Goal: Task Accomplishment & Management: Complete application form

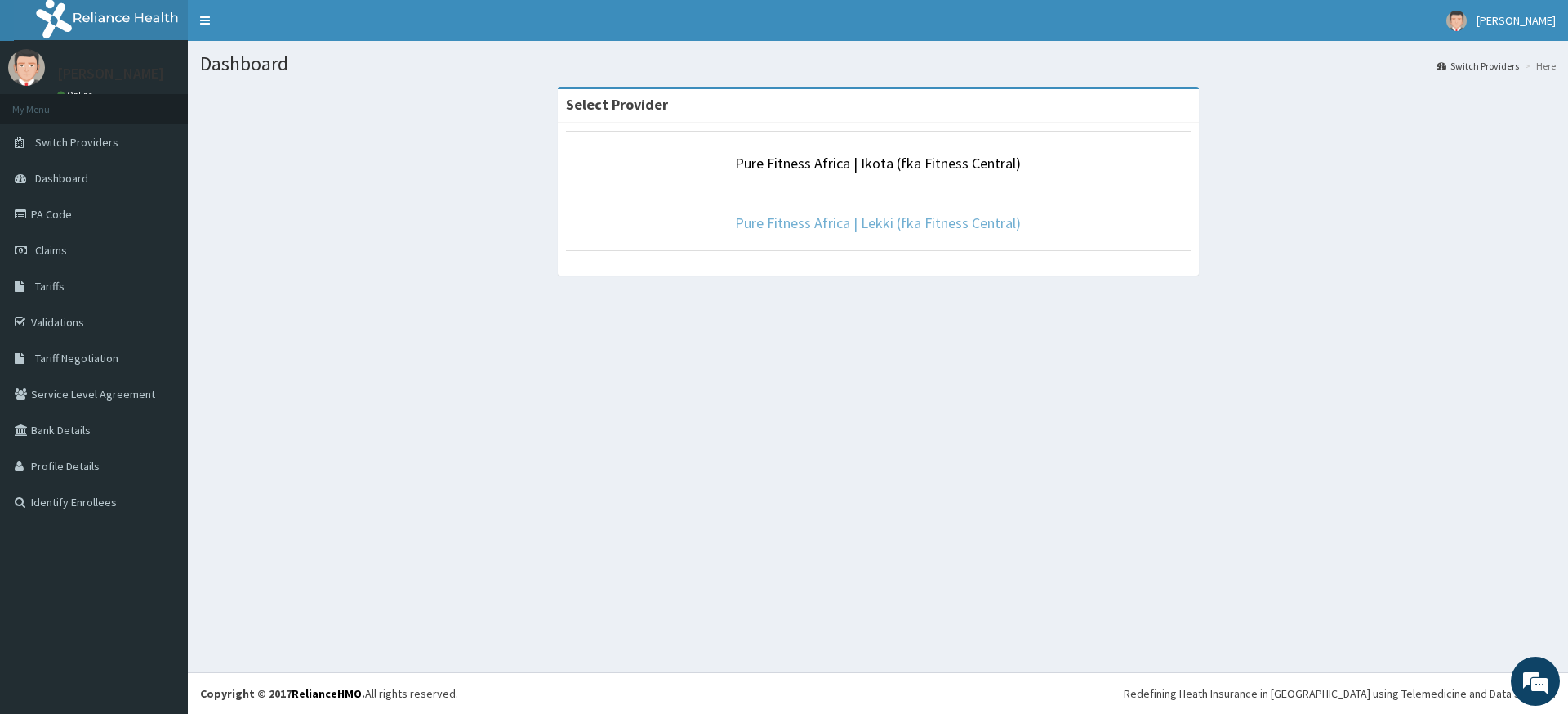
click at [862, 221] on link "Pure Fitness Africa | Lekki (fka Fitness Central)" at bounding box center [878, 223] width 286 height 19
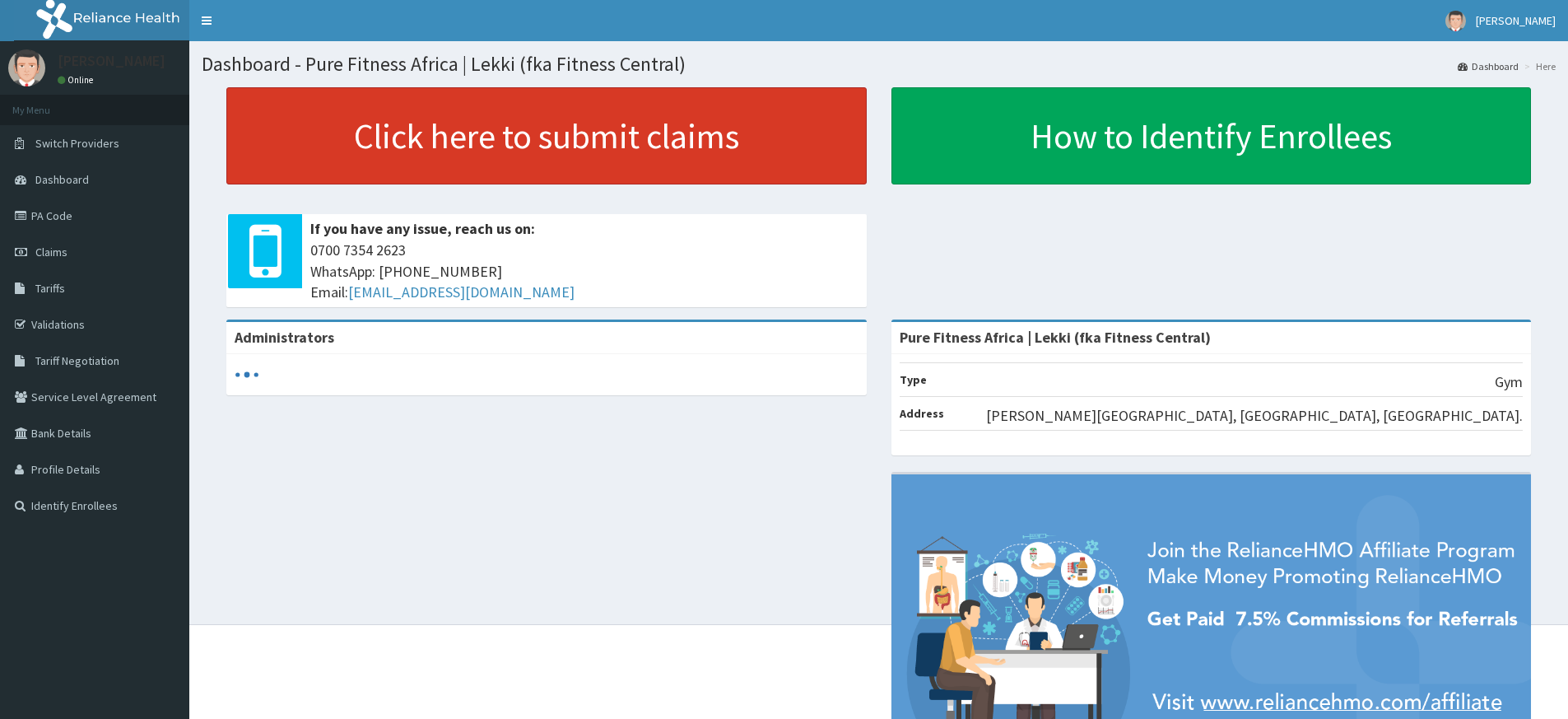
click at [574, 138] on link "Click here to submit claims" at bounding box center [546, 135] width 640 height 97
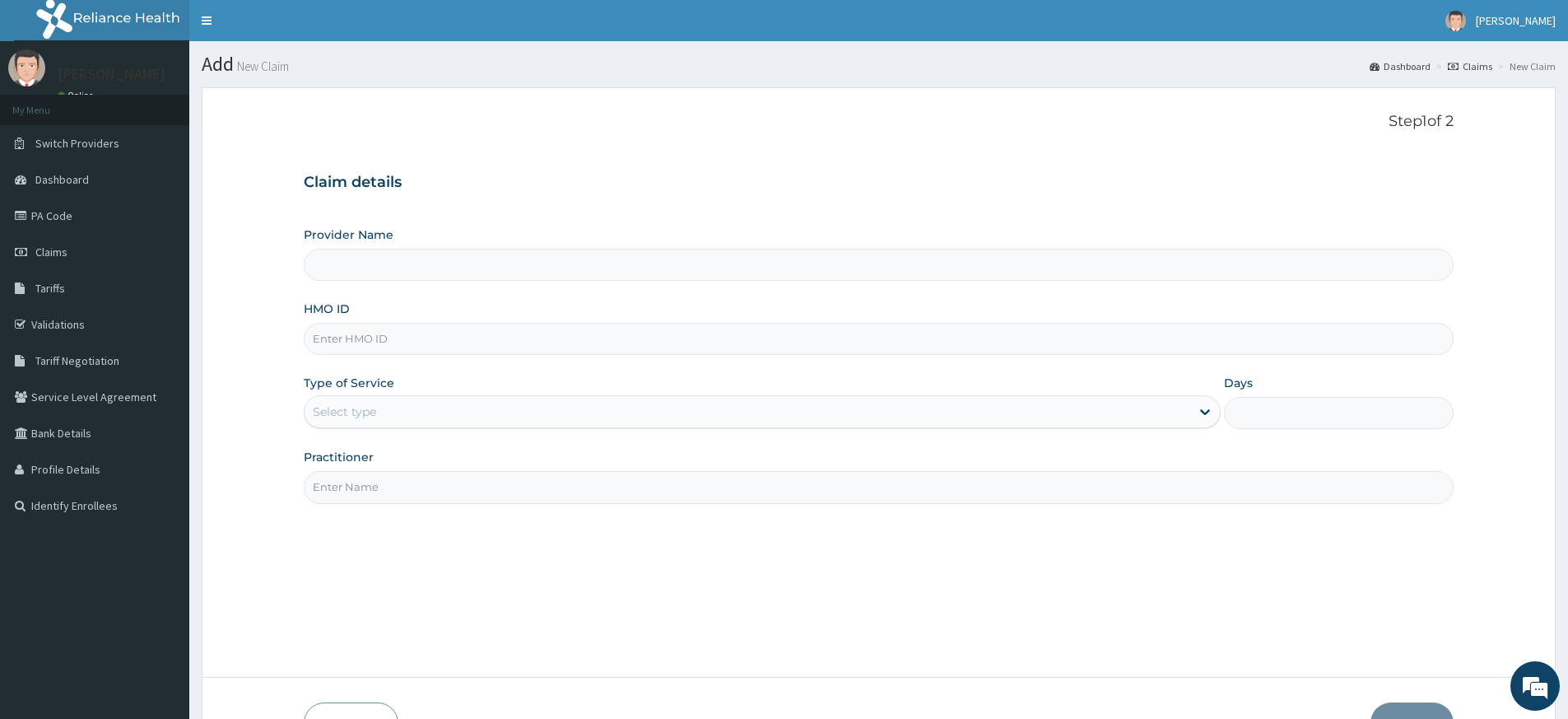
type input "Pure Fitness Africa | Lekki (fka Fitness Central)"
type input "1"
click at [411, 474] on input "Practitioner" at bounding box center [879, 486] width 1150 height 32
type input "pure fitness africa"
drag, startPoint x: 380, startPoint y: 335, endPoint x: 389, endPoint y: 333, distance: 9.2
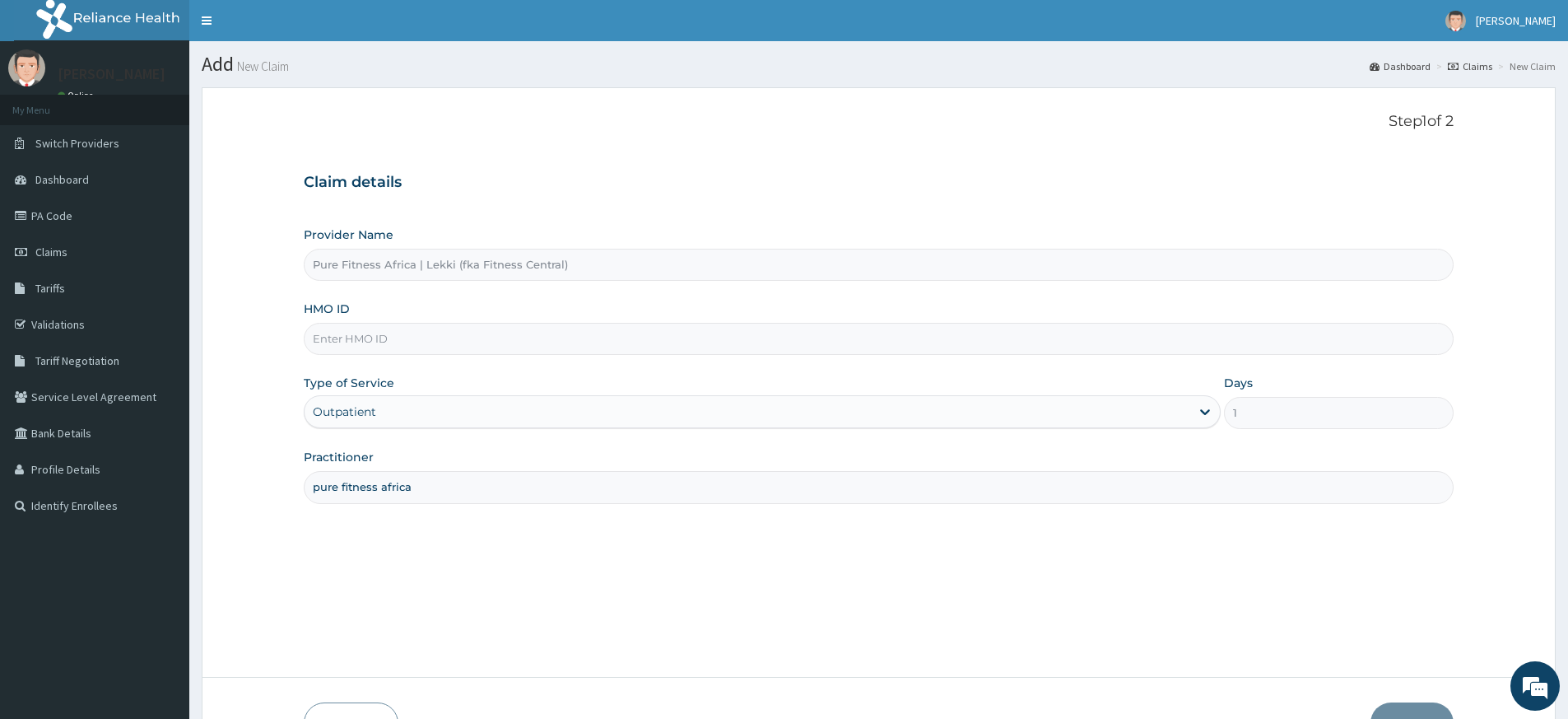
click at [381, 335] on input "HMO ID" at bounding box center [879, 338] width 1150 height 32
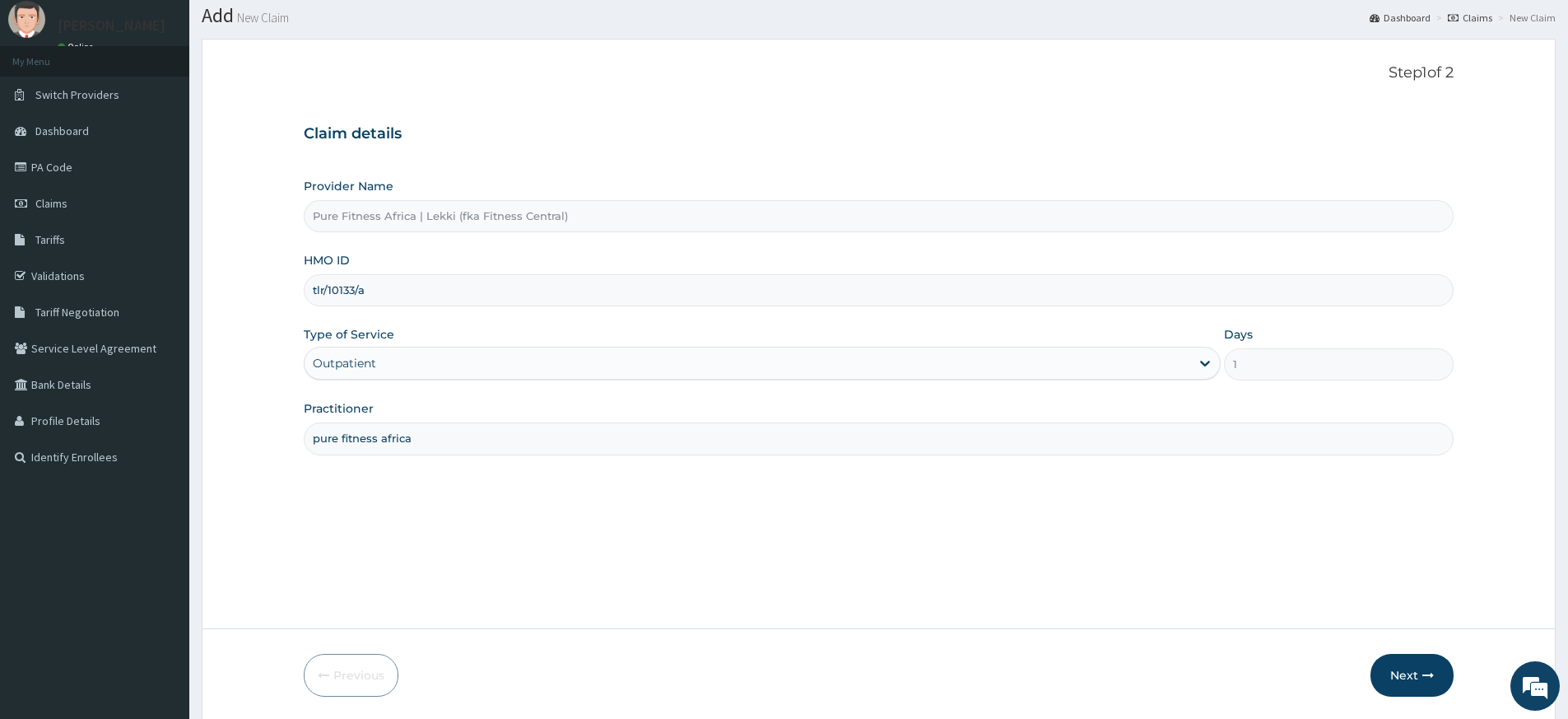
scroll to position [107, 0]
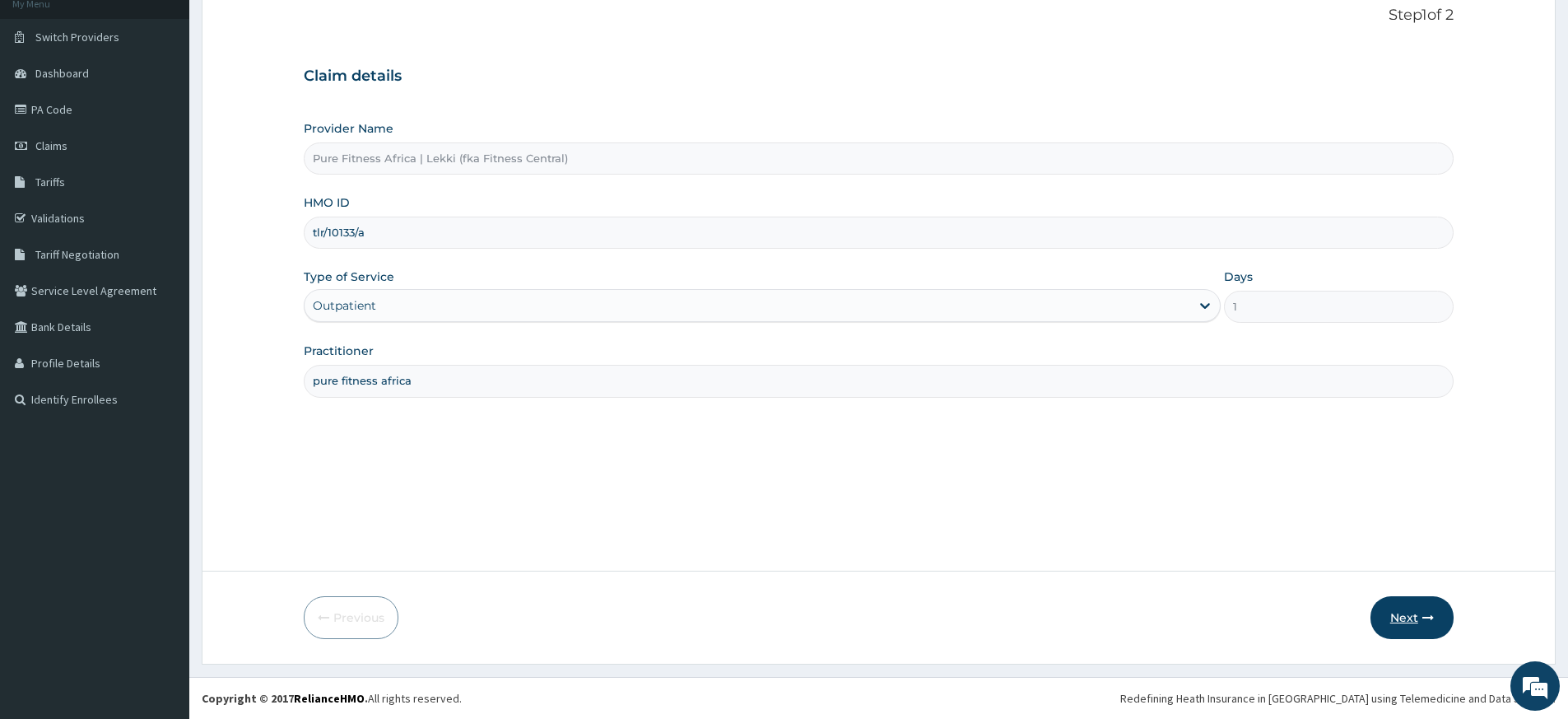
type input "tlr/10133/a"
click at [1429, 603] on button "Next" at bounding box center [1412, 617] width 84 height 43
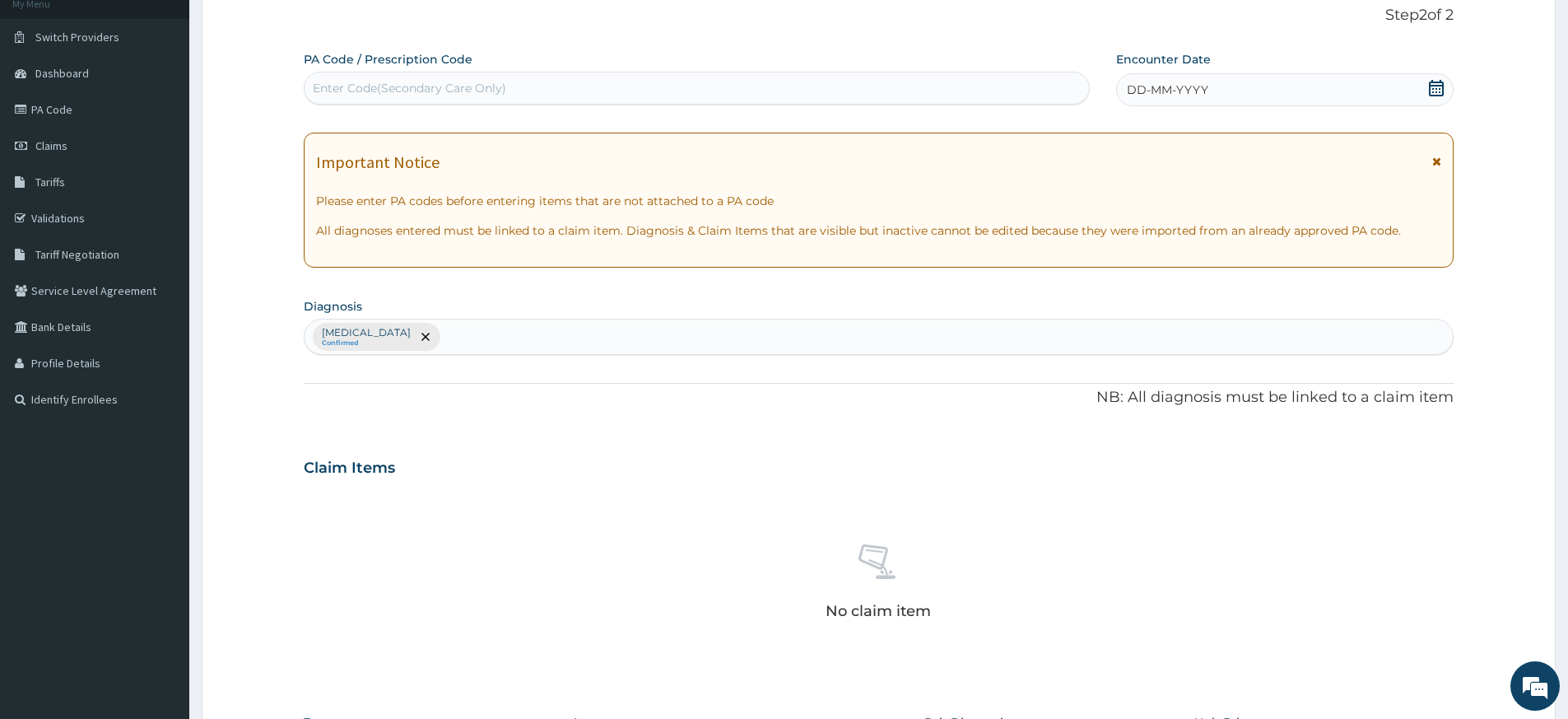
click at [1431, 78] on div "DD-MM-YYYY" at bounding box center [1285, 89] width 337 height 33
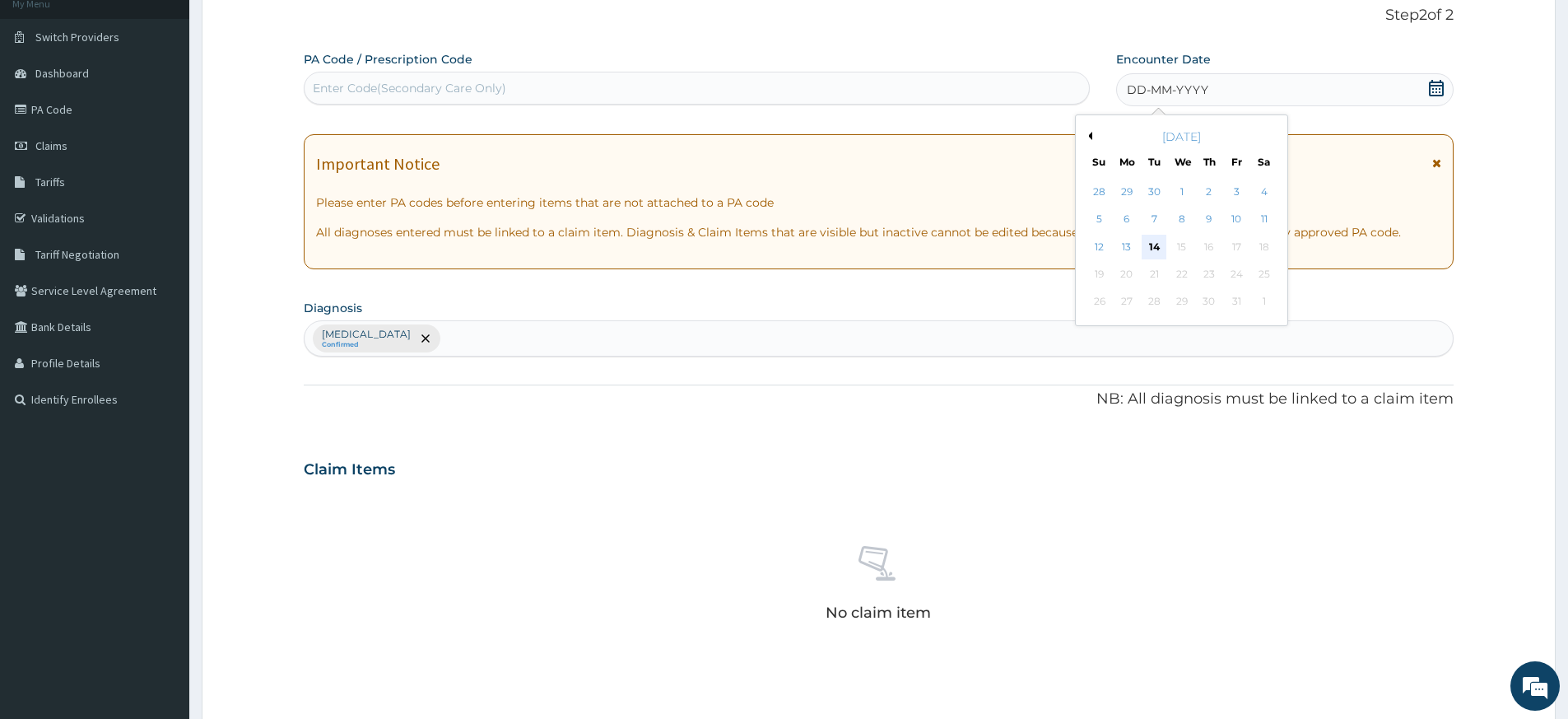
click at [1154, 246] on div "14" at bounding box center [1155, 247] width 25 height 25
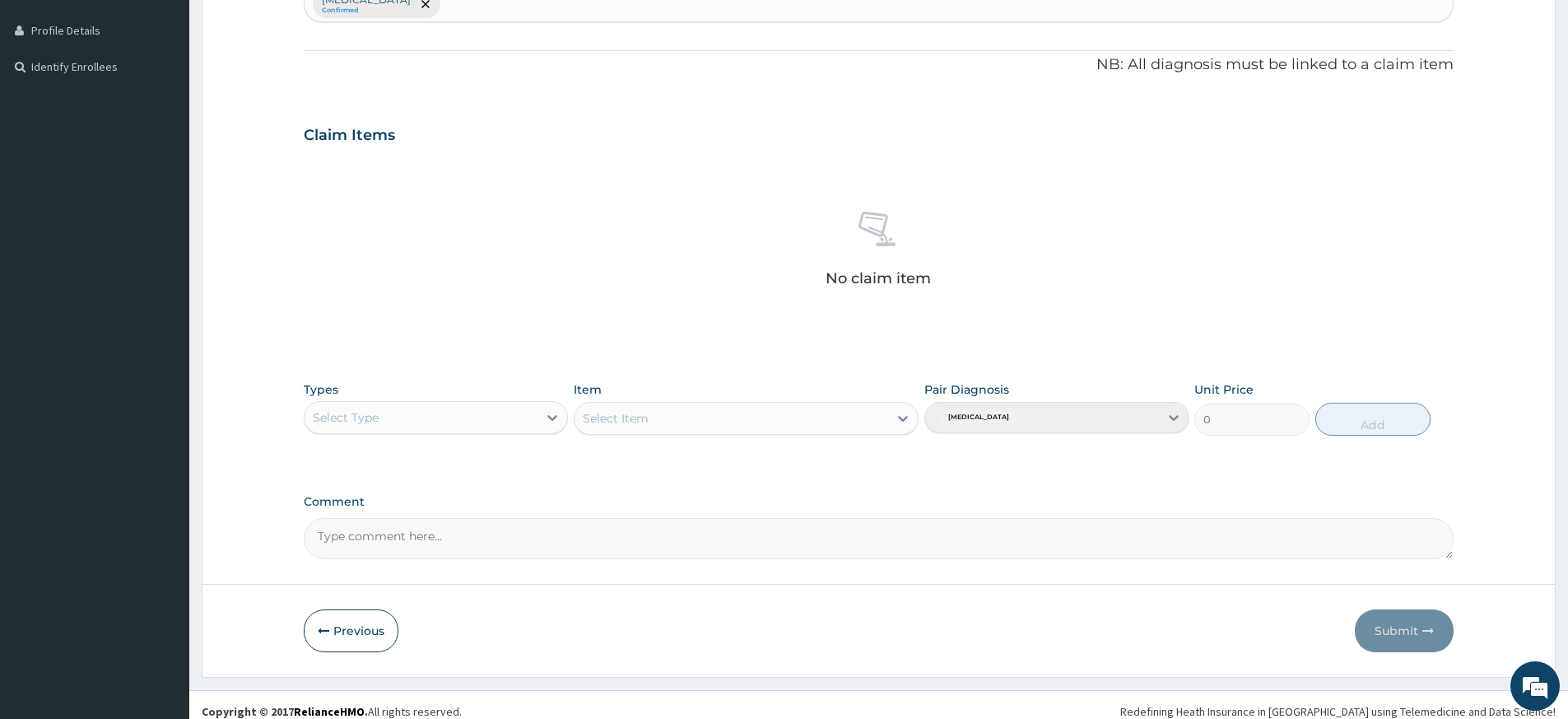
scroll to position [452, 0]
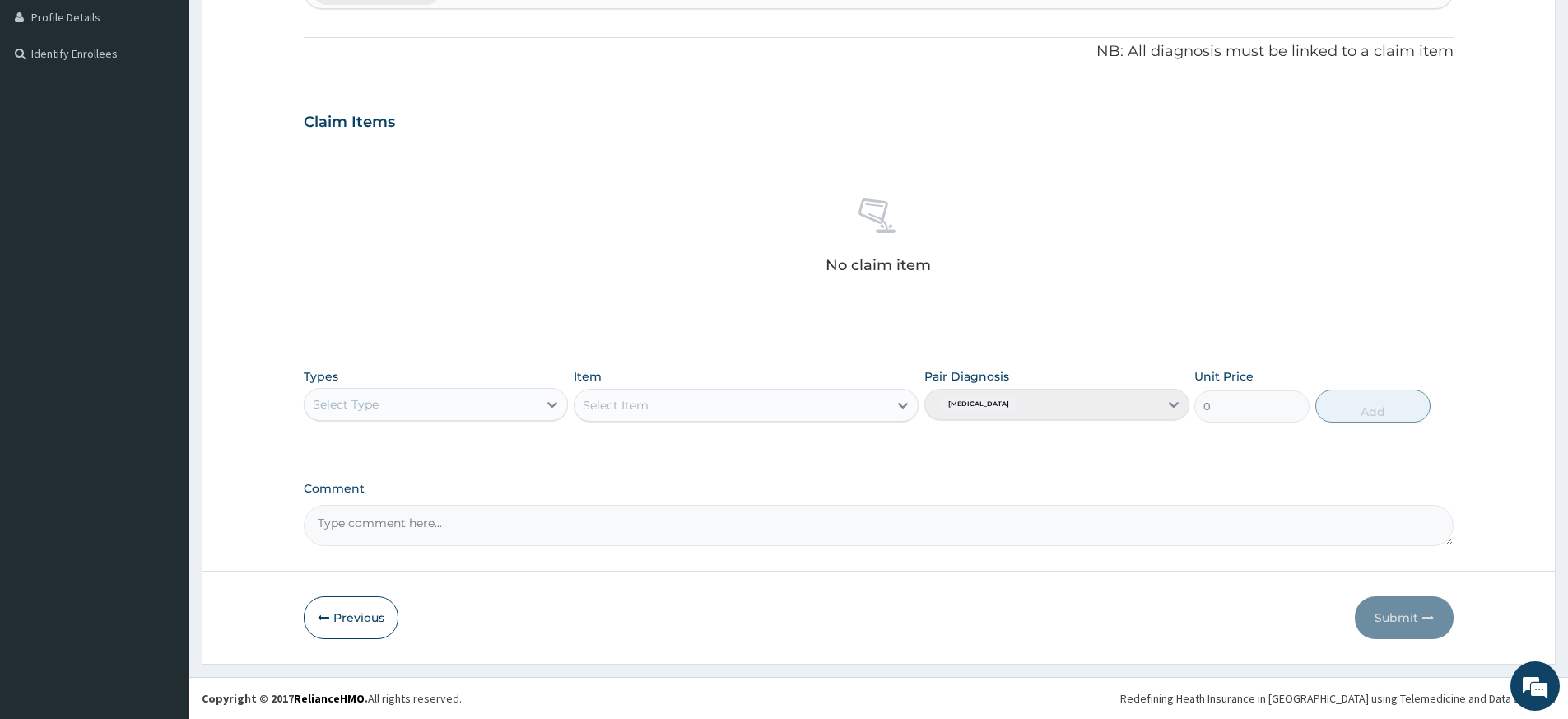
drag, startPoint x: 493, startPoint y: 406, endPoint x: 487, endPoint y: 413, distance: 9.2
click at [492, 407] on div "Select Type" at bounding box center [421, 403] width 233 height 26
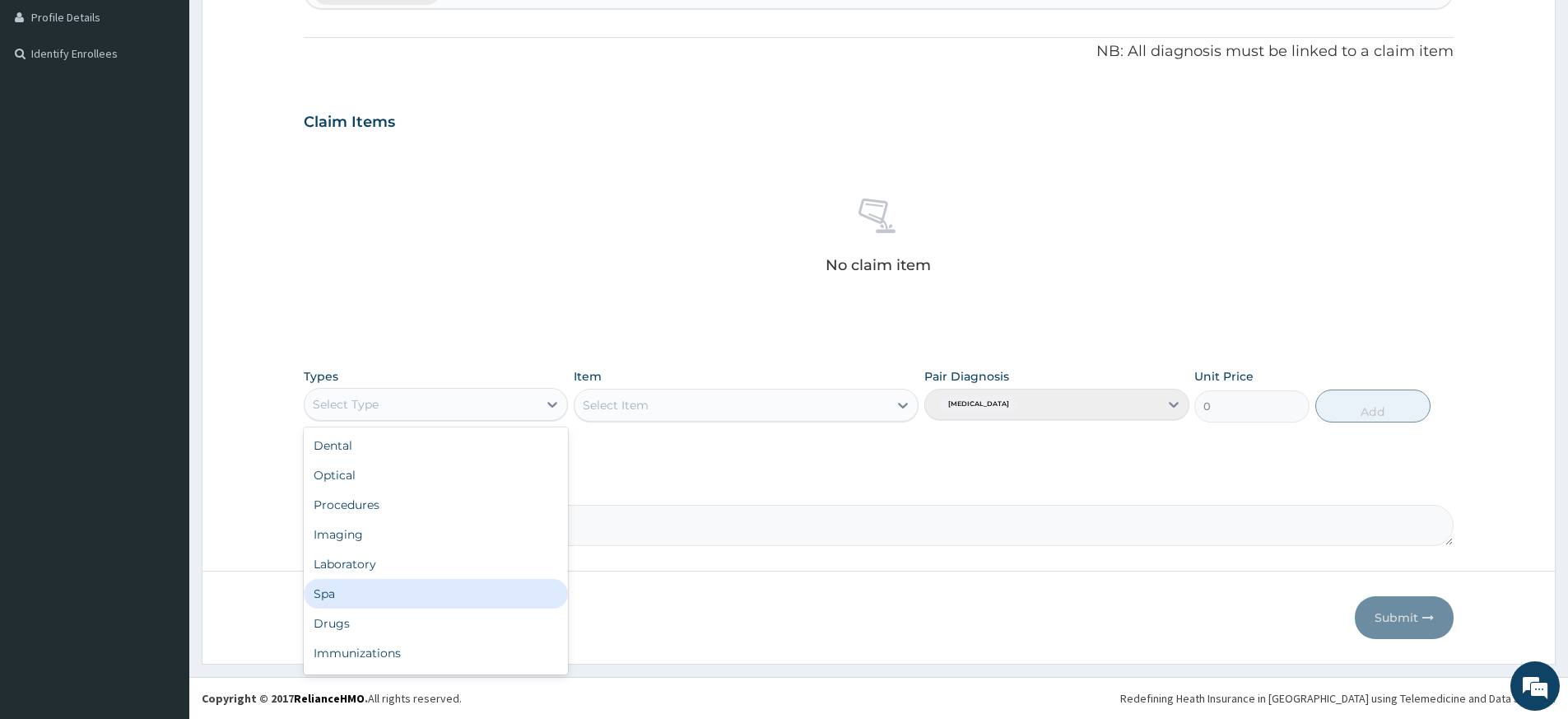
scroll to position [56, 0]
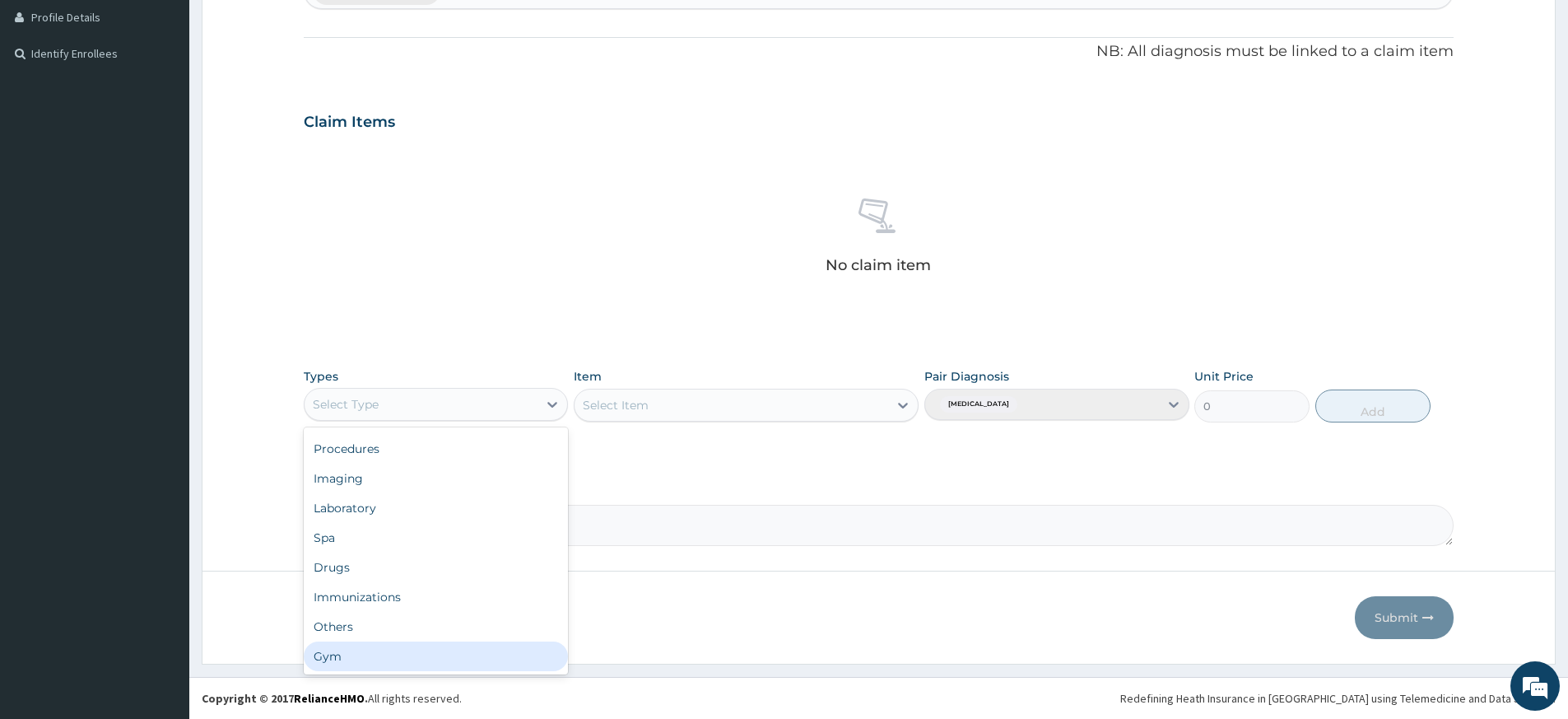
drag, startPoint x: 393, startPoint y: 661, endPoint x: 515, endPoint y: 592, distance: 140.2
click at [398, 656] on div "Gym" at bounding box center [435, 656] width 264 height 30
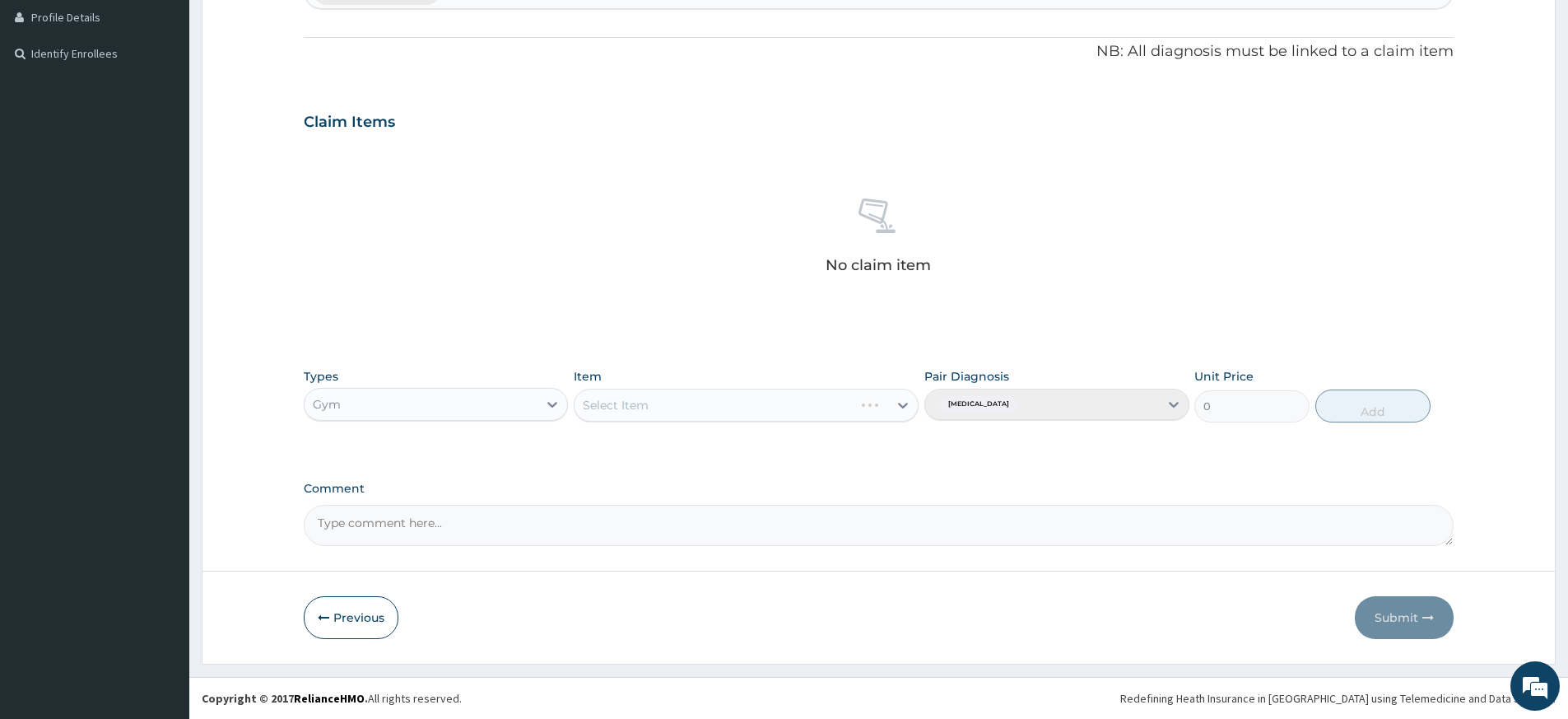
click at [801, 402] on div "Select Item" at bounding box center [746, 405] width 345 height 33
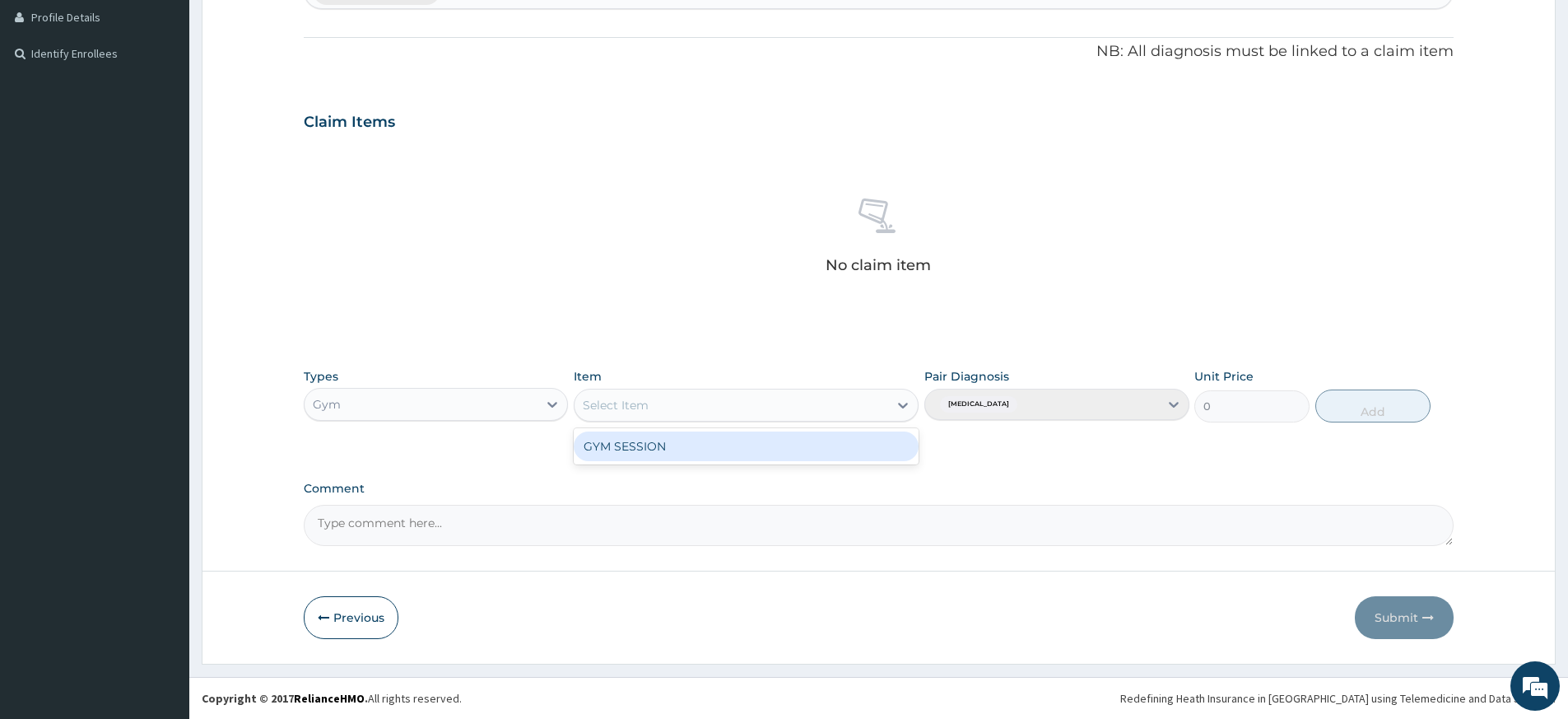
click at [791, 413] on div "Select Item" at bounding box center [731, 404] width 314 height 26
click at [788, 449] on div "GYM SESSION" at bounding box center [746, 445] width 345 height 30
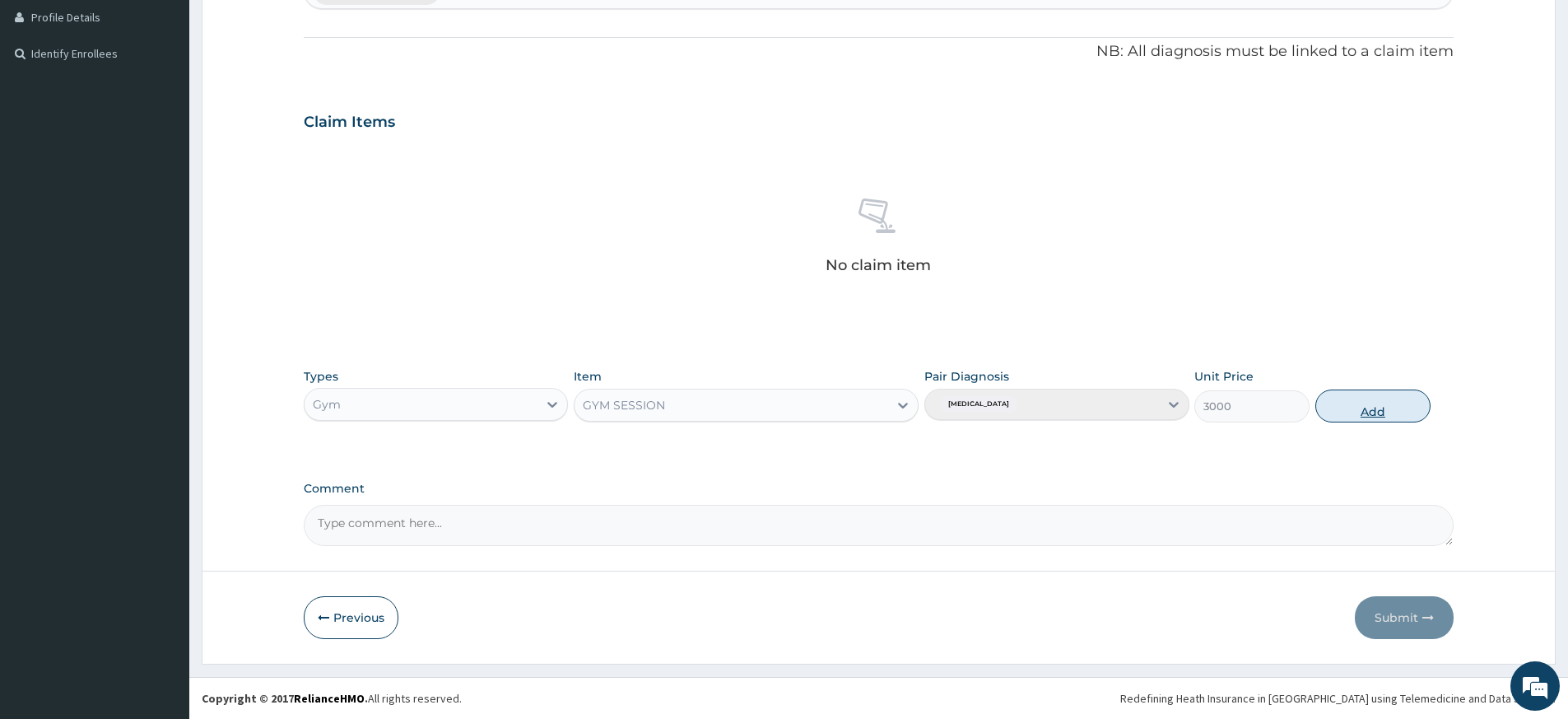
click at [1363, 402] on button "Add" at bounding box center [1373, 406] width 115 height 33
type input "0"
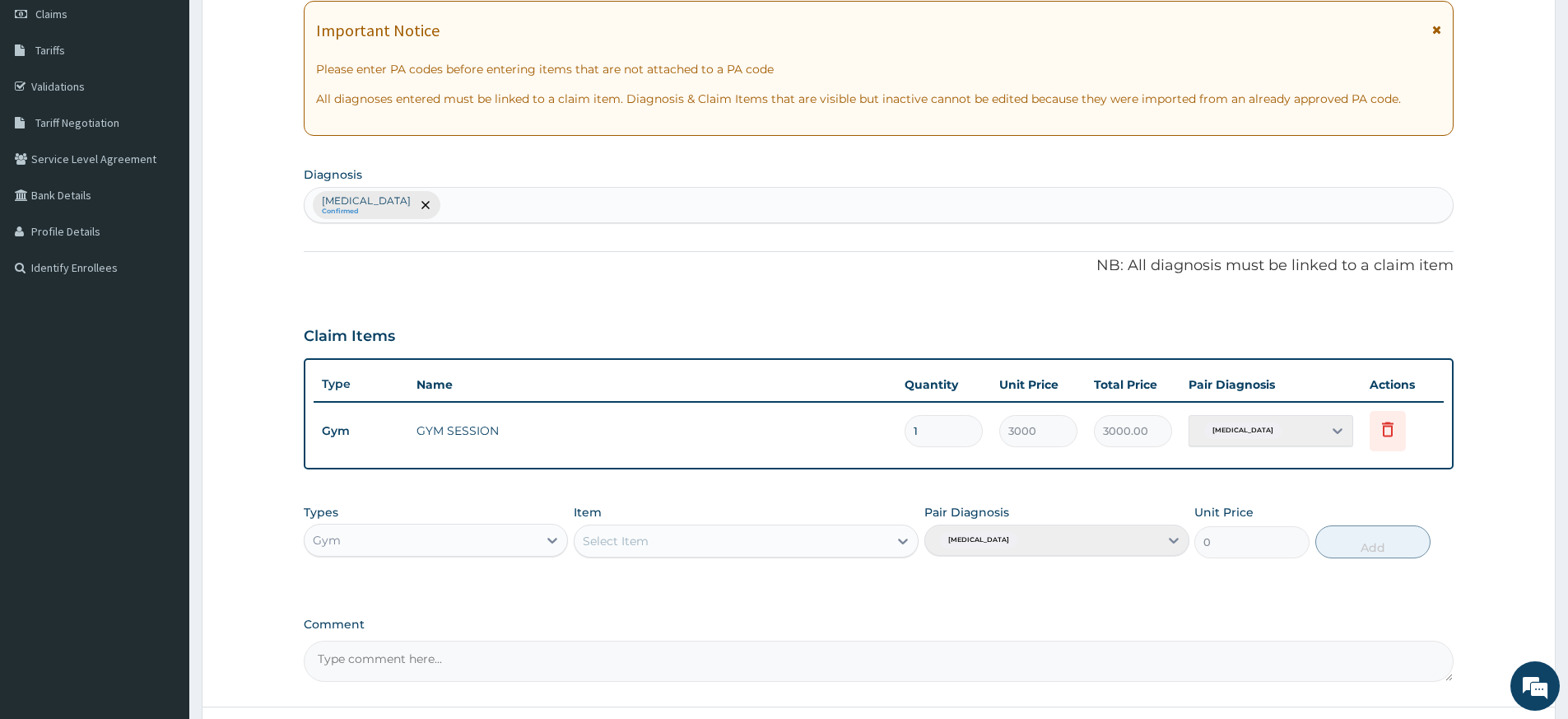
scroll to position [0, 0]
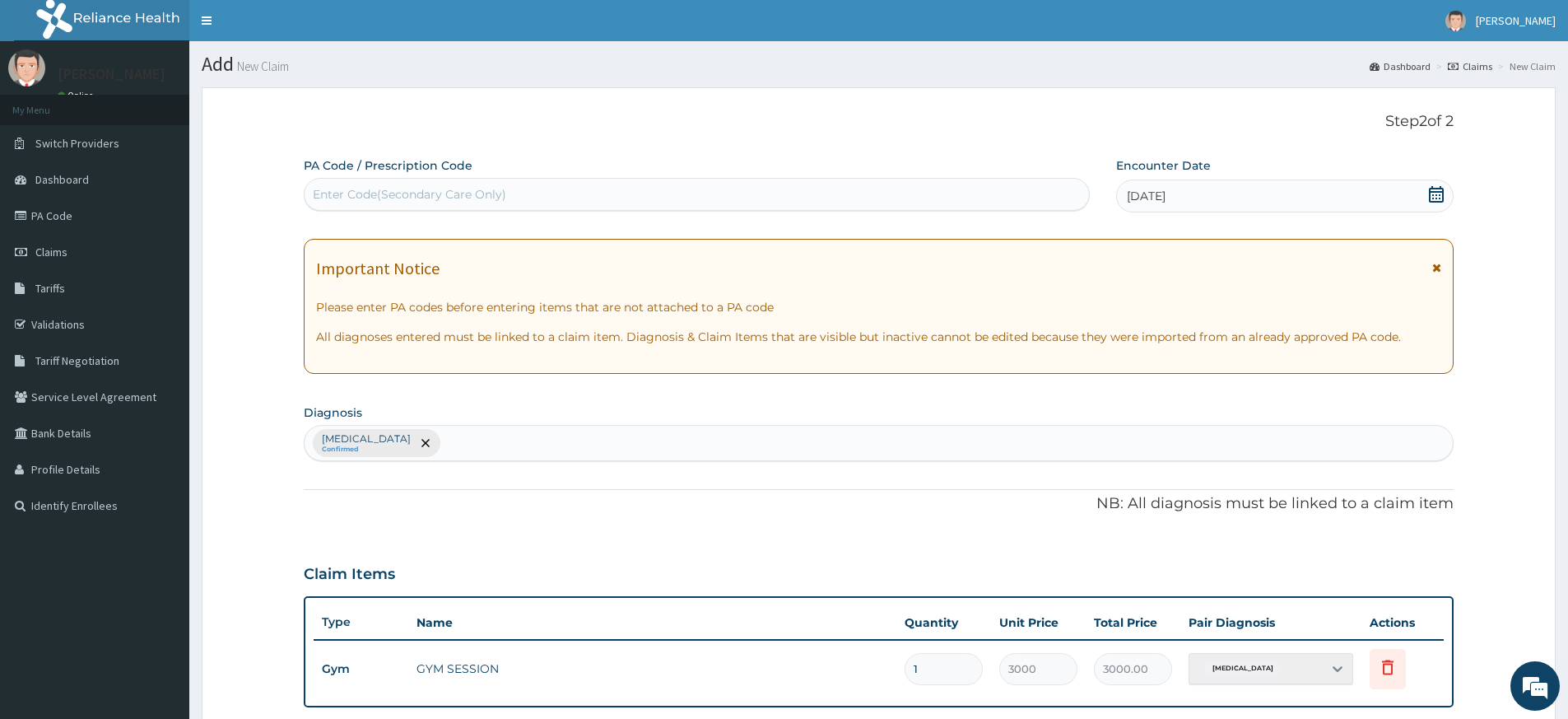
click at [721, 195] on div "Enter Code(Secondary Care Only)" at bounding box center [696, 194] width 784 height 26
type input "PA/A86046"
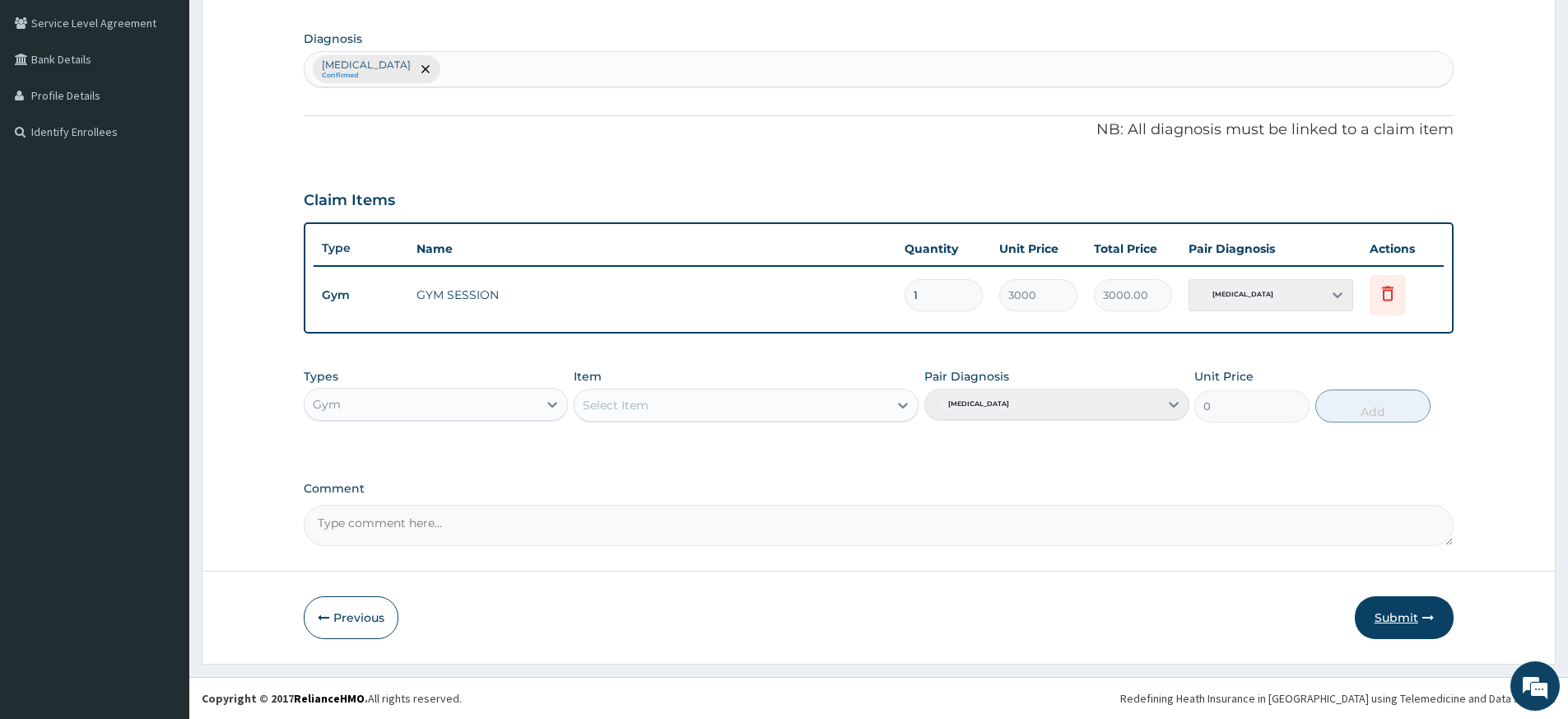
click at [1394, 614] on button "Submit" at bounding box center [1404, 617] width 99 height 43
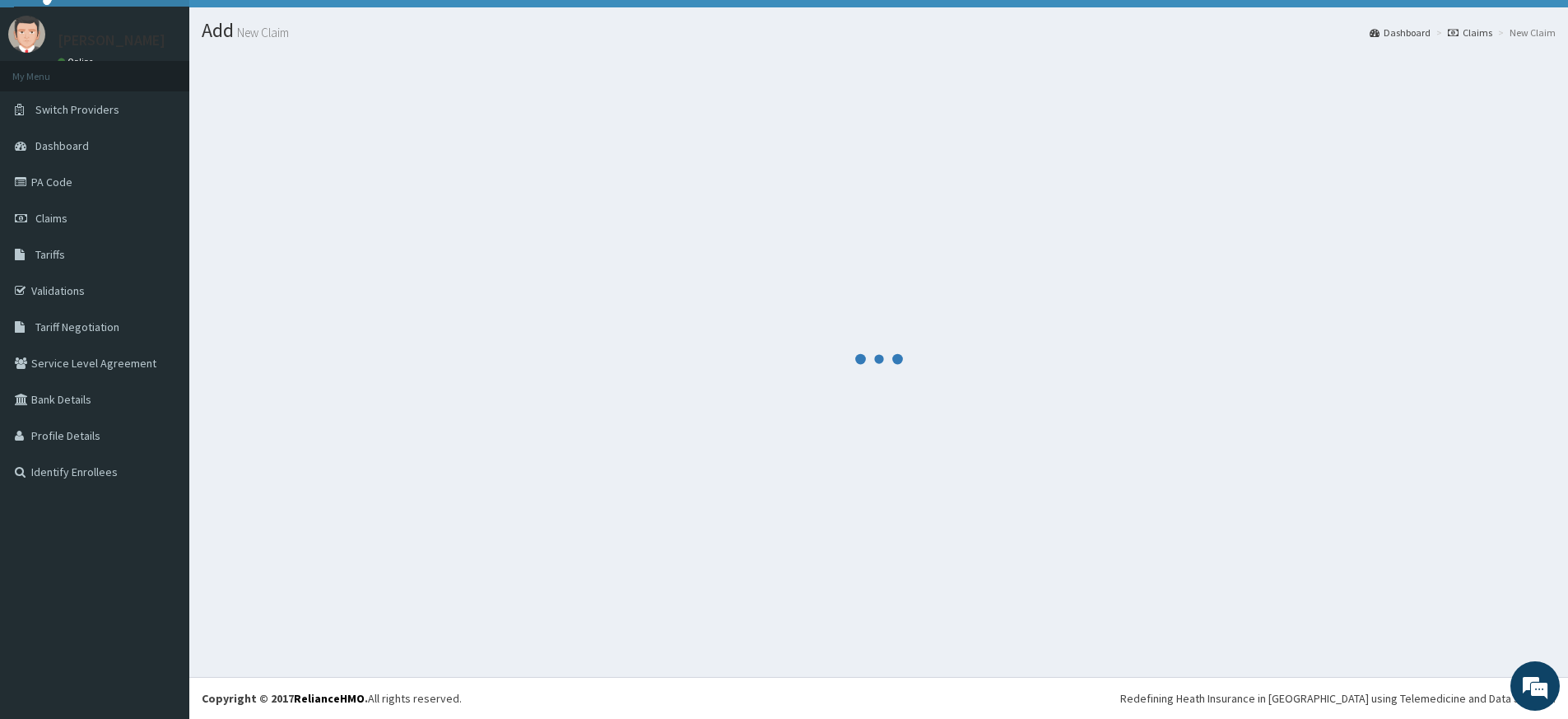
scroll to position [34, 0]
